Goal: Find specific page/section: Find specific page/section

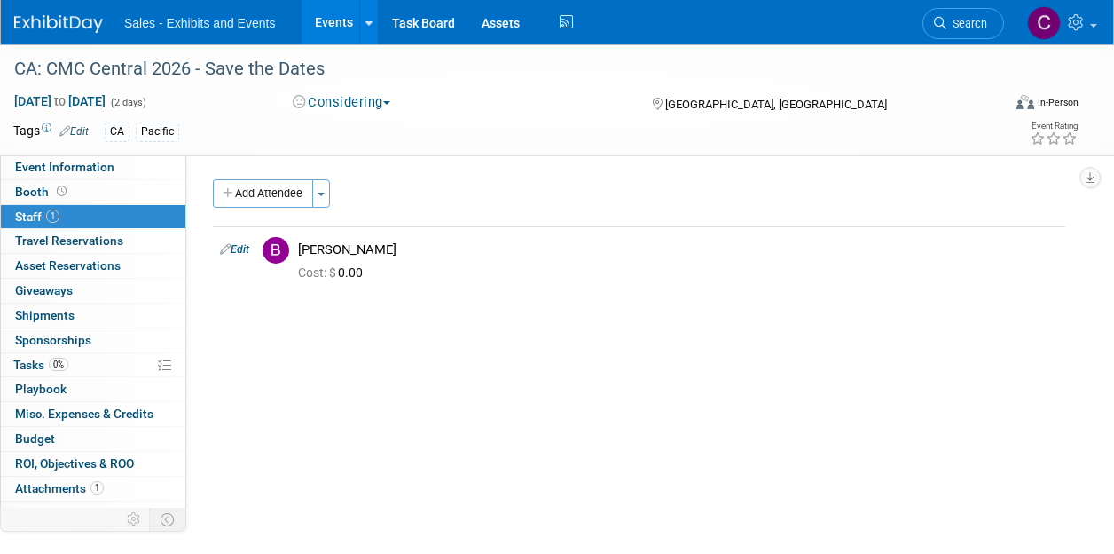
click at [325, 17] on link "Events" at bounding box center [334, 22] width 65 height 44
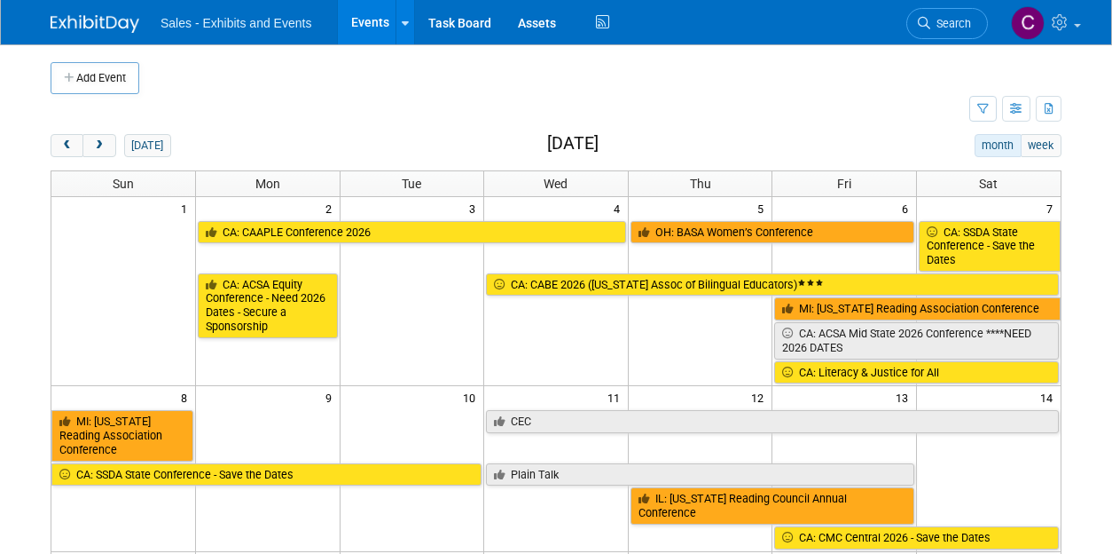
click at [66, 148] on span "prev" at bounding box center [66, 146] width 13 height 12
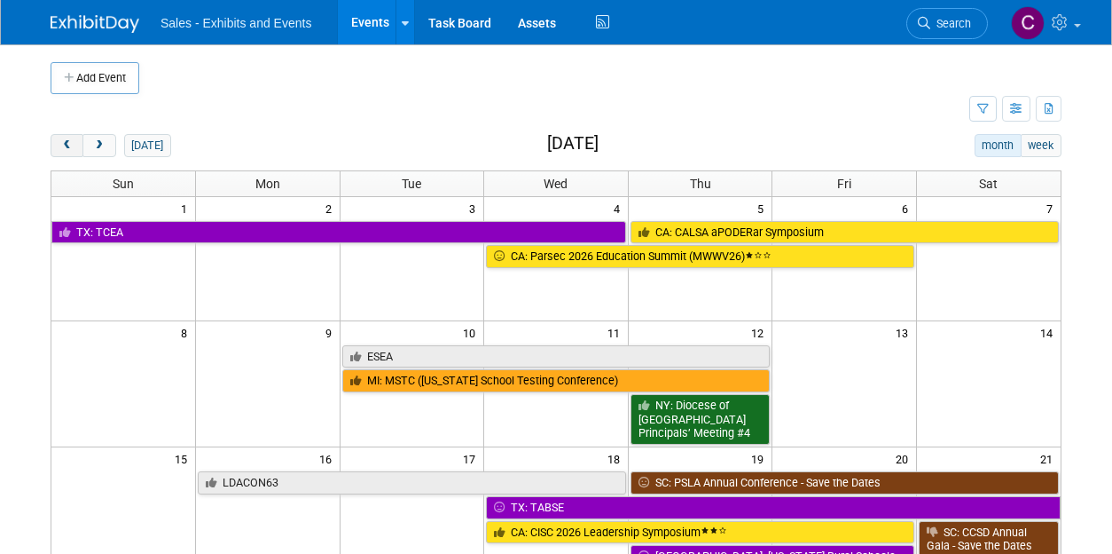
click at [66, 148] on span "prev" at bounding box center [66, 146] width 13 height 12
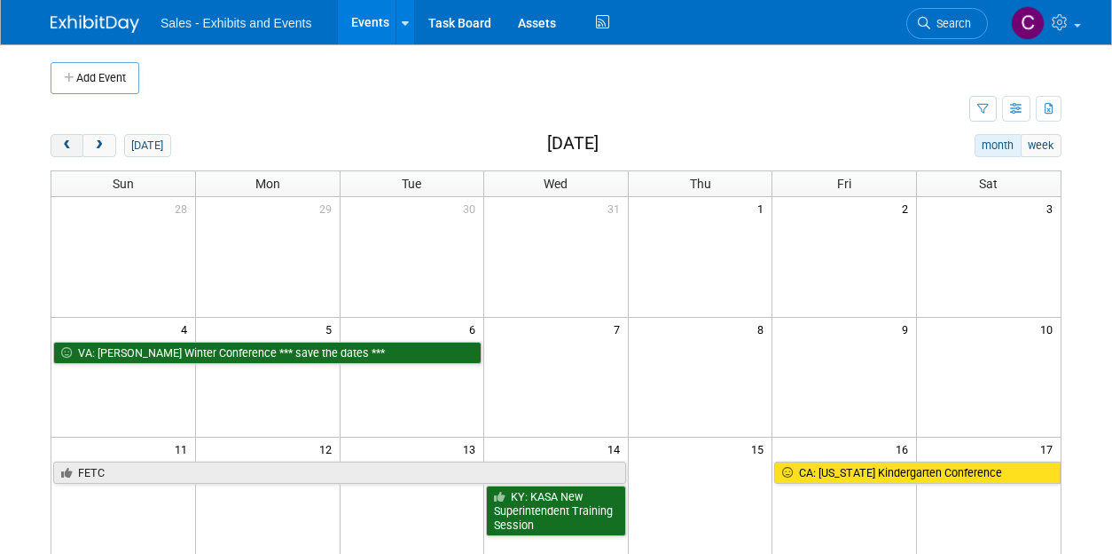
click at [66, 148] on span "prev" at bounding box center [66, 146] width 13 height 12
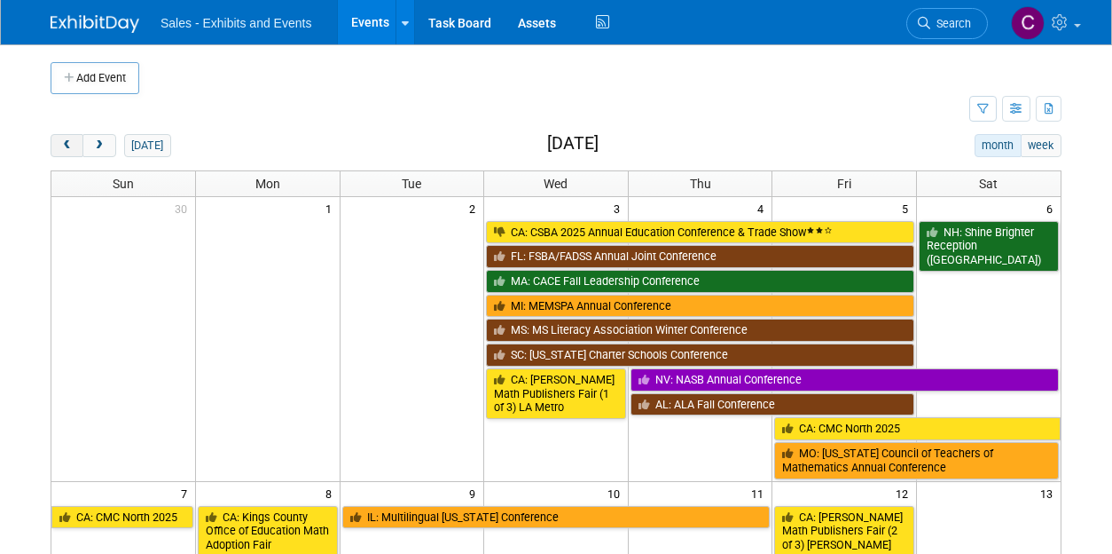
click at [66, 148] on span "prev" at bounding box center [66, 146] width 13 height 12
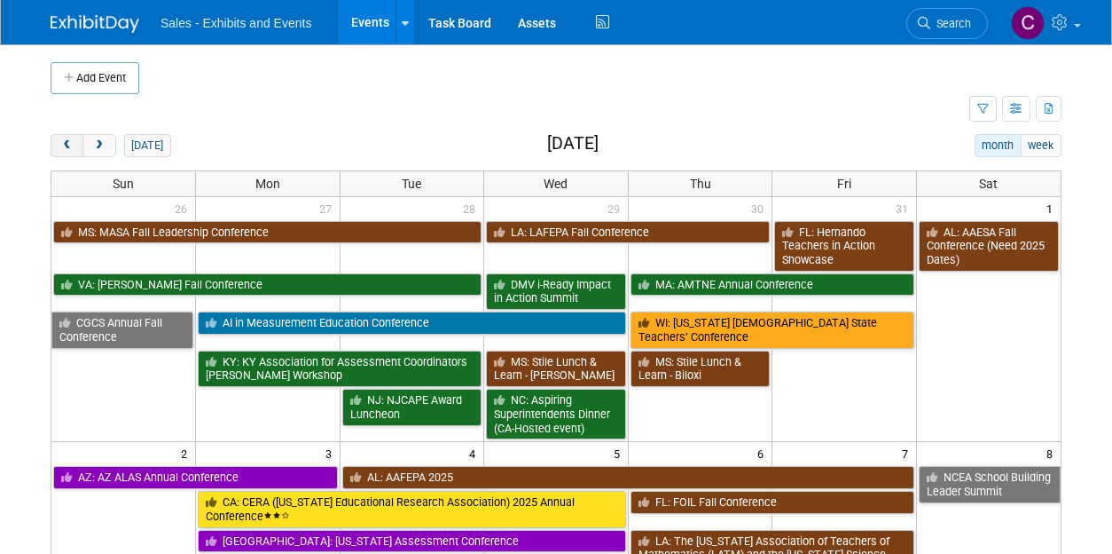
click at [66, 148] on span "prev" at bounding box center [66, 146] width 13 height 12
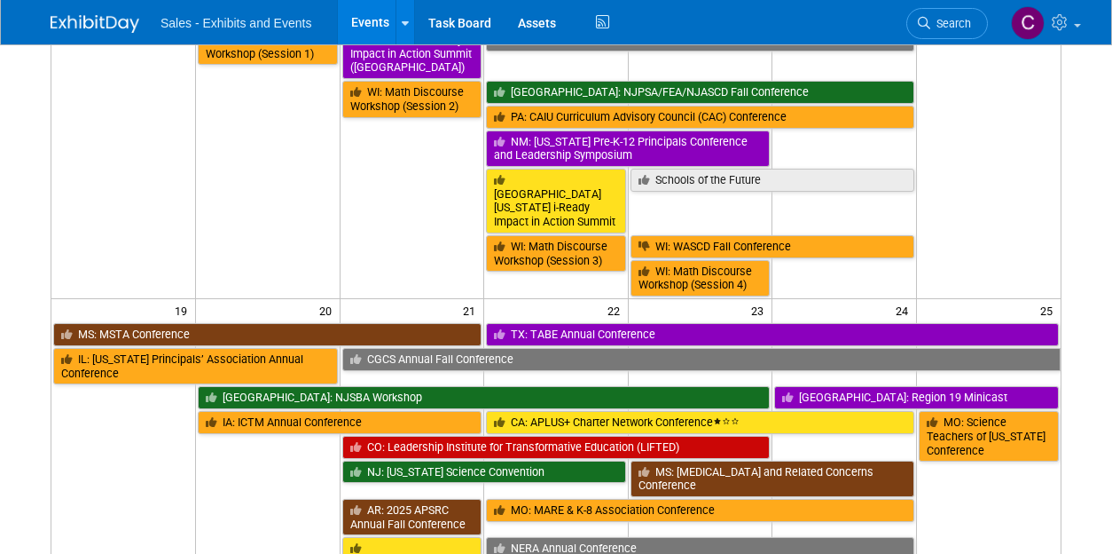
scroll to position [1004, 0]
